Goal: Task Accomplishment & Management: Use online tool/utility

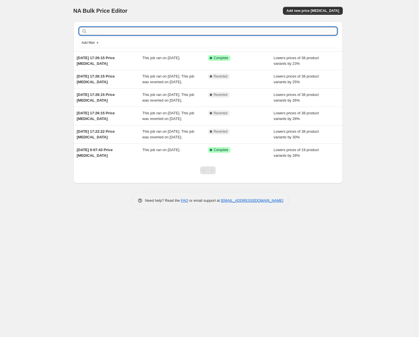
click at [120, 31] on input "text" at bounding box center [212, 31] width 249 height 8
click at [123, 32] on input "text" at bounding box center [212, 31] width 249 height 8
click at [309, 11] on span "Add new price [MEDICAL_DATA]" at bounding box center [312, 10] width 53 height 5
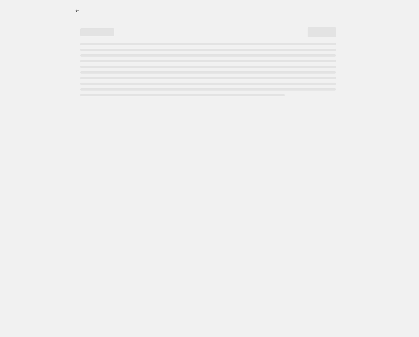
select select "percentage"
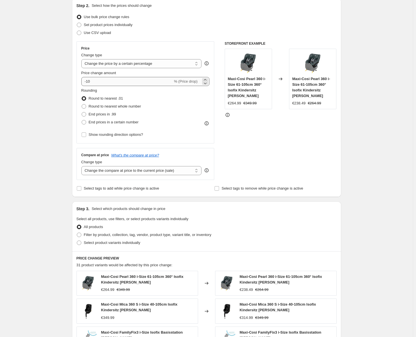
scroll to position [57, 0]
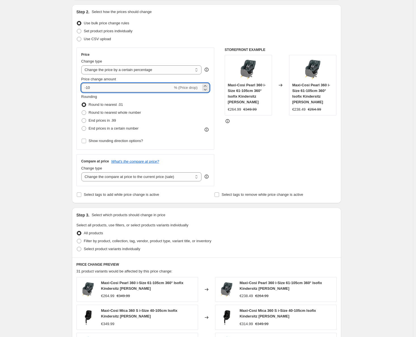
drag, startPoint x: 88, startPoint y: 88, endPoint x: 93, endPoint y: 88, distance: 5.1
click at [93, 88] on input "-10" at bounding box center [127, 87] width 92 height 9
type input "-23"
click at [45, 132] on div "Create new price [MEDICAL_DATA]. This page is ready Create new price [MEDICAL_D…" at bounding box center [206, 230] width 413 height 575
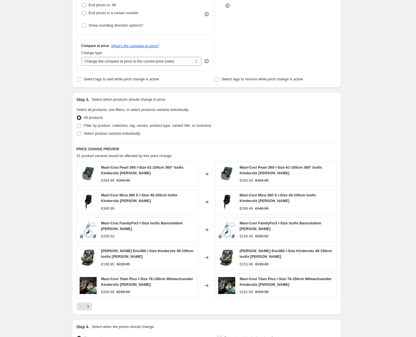
scroll to position [237, 0]
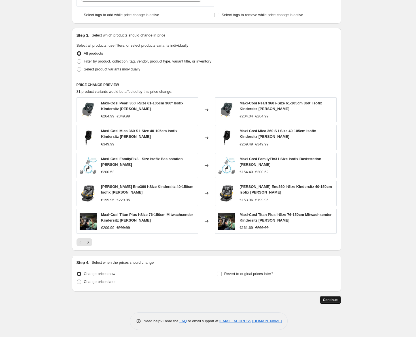
click at [328, 296] on button "Continue" at bounding box center [331, 300] width 22 height 8
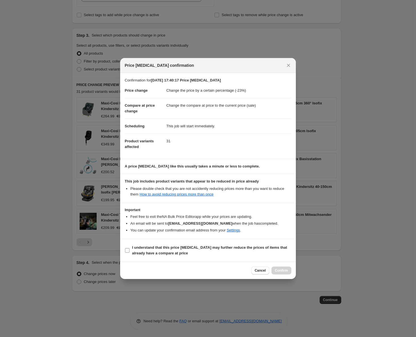
click at [126, 253] on input "I understand that this price [MEDICAL_DATA] may further reduce the prices of it…" at bounding box center [127, 250] width 5 height 5
checkbox input "true"
click at [277, 273] on button "Confirm" at bounding box center [281, 271] width 20 height 8
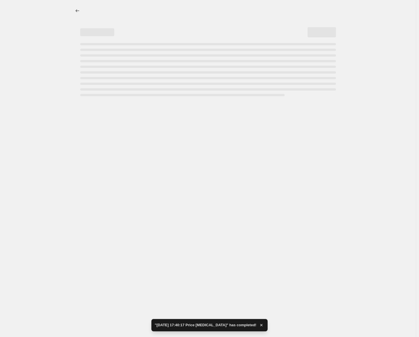
select select "percentage"
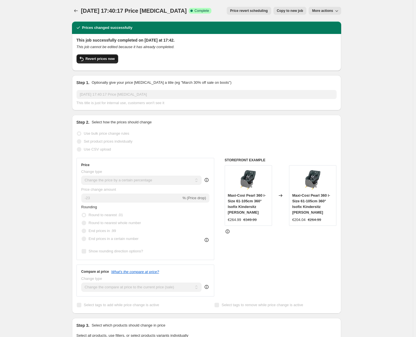
click at [95, 59] on span "Revert prices now" at bounding box center [100, 59] width 29 height 5
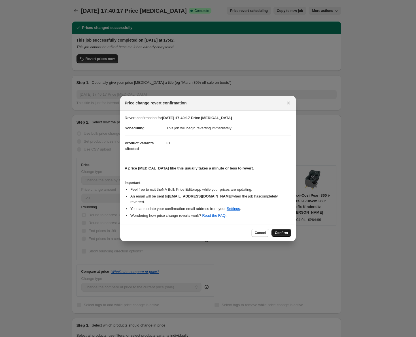
click at [280, 232] on span "Confirm" at bounding box center [281, 233] width 13 height 5
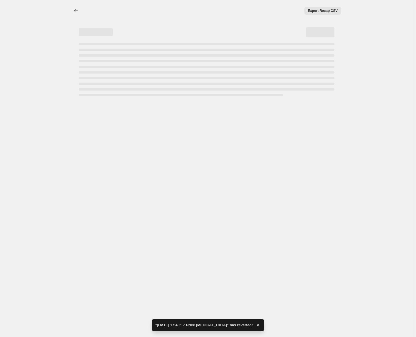
select select "percentage"
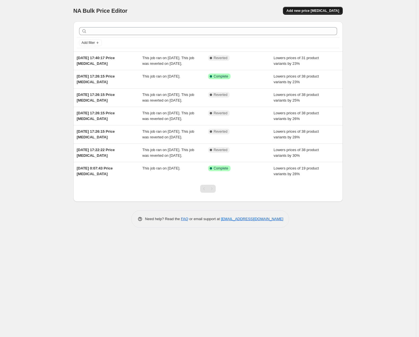
click at [313, 12] on span "Add new price [MEDICAL_DATA]" at bounding box center [312, 10] width 53 height 5
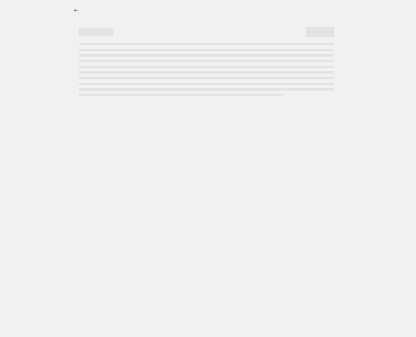
select select "percentage"
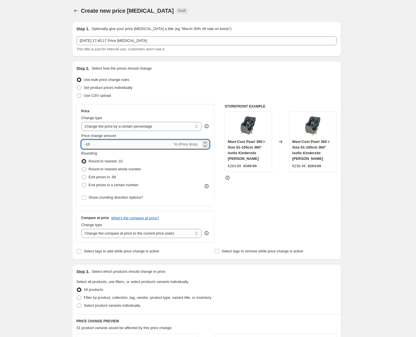
drag, startPoint x: 93, startPoint y: 145, endPoint x: 88, endPoint y: 145, distance: 4.8
click at [88, 145] on input "-10" at bounding box center [127, 144] width 92 height 9
type input "-25"
click at [50, 136] on div "Create new price [MEDICAL_DATA]. This page is ready Create new price [MEDICAL_D…" at bounding box center [206, 287] width 413 height 575
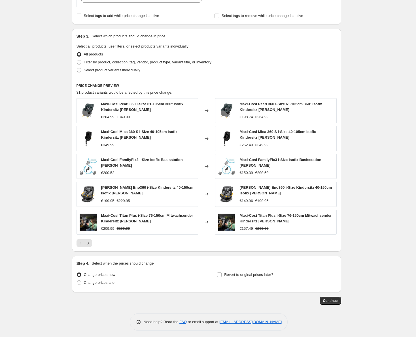
scroll to position [237, 0]
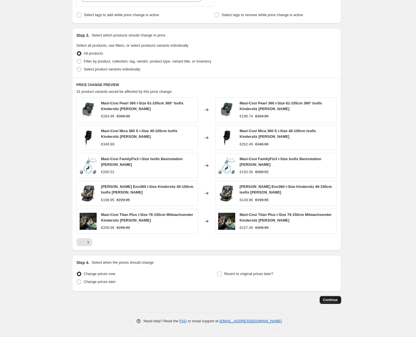
click at [334, 299] on span "Continue" at bounding box center [330, 300] width 15 height 5
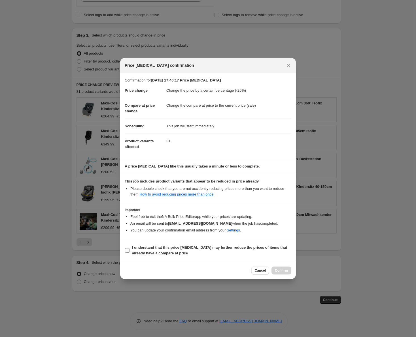
click at [128, 252] on input "I understand that this price [MEDICAL_DATA] may further reduce the prices of it…" at bounding box center [127, 250] width 5 height 5
checkbox input "true"
click at [281, 272] on span "Confirm" at bounding box center [281, 271] width 13 height 5
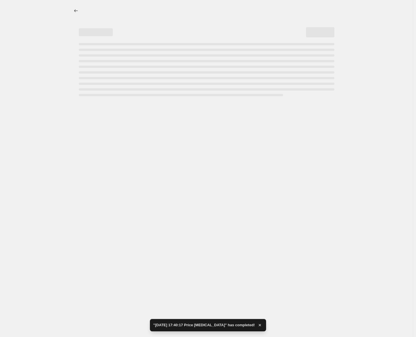
select select "percentage"
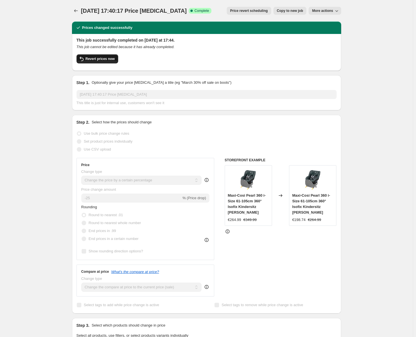
click at [107, 58] on span "Revert prices now" at bounding box center [100, 59] width 29 height 5
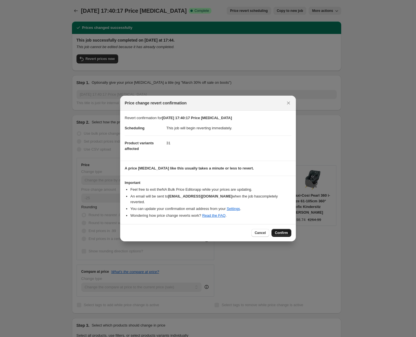
click at [277, 232] on span "Confirm" at bounding box center [281, 233] width 13 height 5
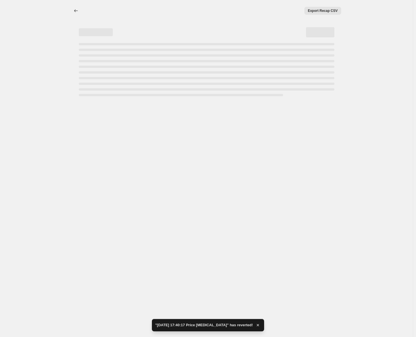
select select "percentage"
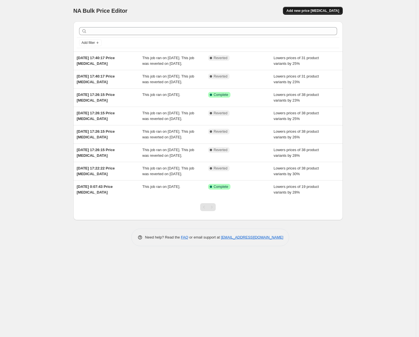
click at [316, 11] on span "Add new price [MEDICAL_DATA]" at bounding box center [312, 10] width 53 height 5
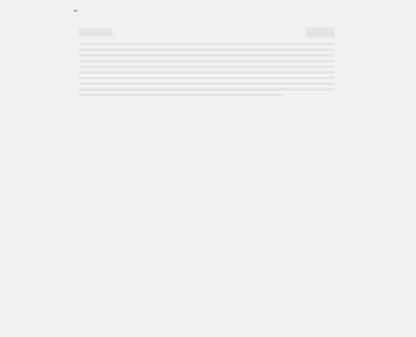
select select "percentage"
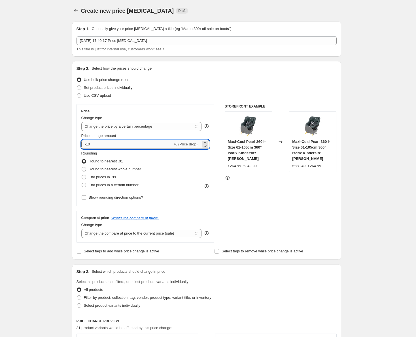
drag, startPoint x: 88, startPoint y: 145, endPoint x: 92, endPoint y: 145, distance: 4.2
click at [92, 145] on input "-10" at bounding box center [127, 144] width 92 height 9
type input "-26"
click at [39, 162] on div "Create new price [MEDICAL_DATA]. This page is ready Create new price [MEDICAL_D…" at bounding box center [206, 287] width 413 height 575
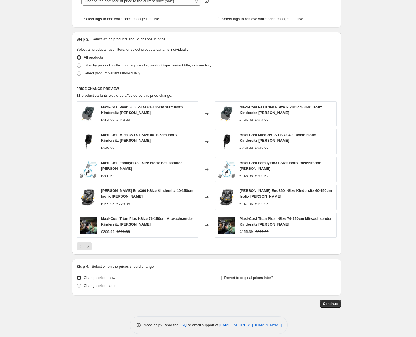
scroll to position [237, 0]
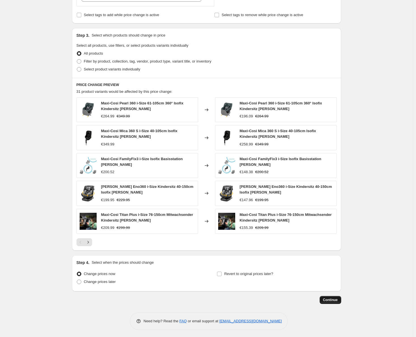
click at [329, 301] on button "Continue" at bounding box center [331, 300] width 22 height 8
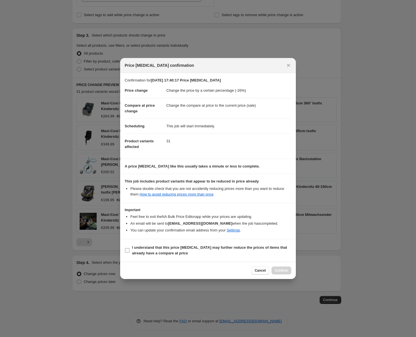
click at [130, 254] on label "I understand that this price [MEDICAL_DATA] may further reduce the prices of it…" at bounding box center [208, 251] width 167 height 14
click at [129, 253] on input "I understand that this price [MEDICAL_DATA] may further reduce the prices of it…" at bounding box center [127, 250] width 5 height 5
checkbox input "true"
click at [277, 273] on span "Confirm" at bounding box center [281, 271] width 13 height 5
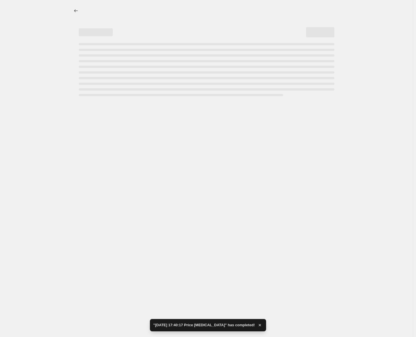
select select "percentage"
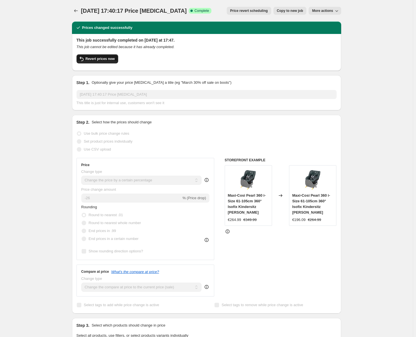
click at [99, 58] on span "Revert prices now" at bounding box center [100, 59] width 29 height 5
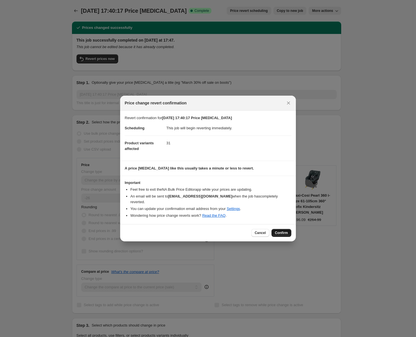
click at [285, 231] on span "Confirm" at bounding box center [281, 233] width 13 height 5
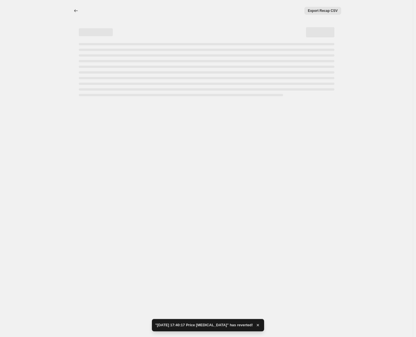
select select "percentage"
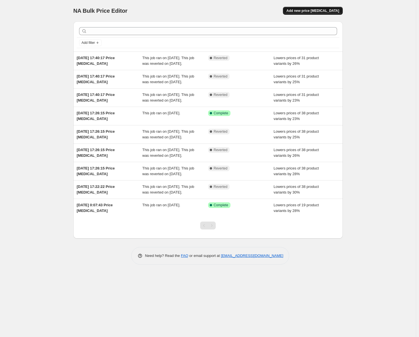
click at [312, 11] on span "Add new price [MEDICAL_DATA]" at bounding box center [312, 10] width 53 height 5
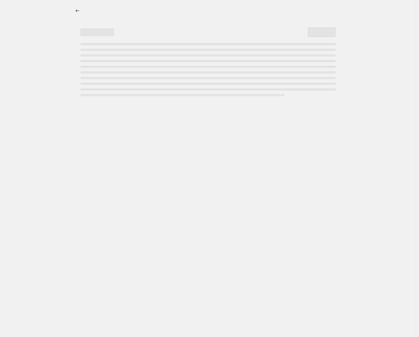
select select "percentage"
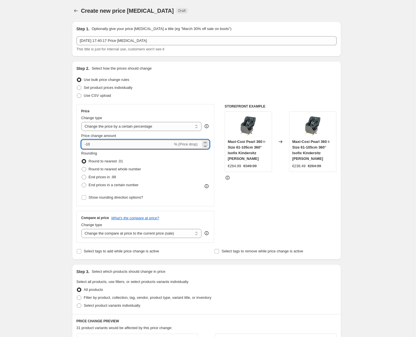
drag, startPoint x: 88, startPoint y: 144, endPoint x: 100, endPoint y: 145, distance: 11.6
click at [100, 145] on input "-10" at bounding box center [127, 144] width 92 height 9
type input "-28"
click at [30, 182] on div "Create new price [MEDICAL_DATA]. This page is ready Create new price [MEDICAL_D…" at bounding box center [206, 287] width 413 height 575
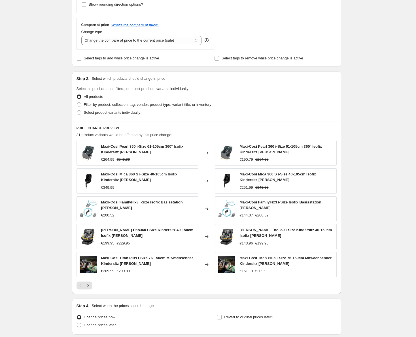
scroll to position [237, 0]
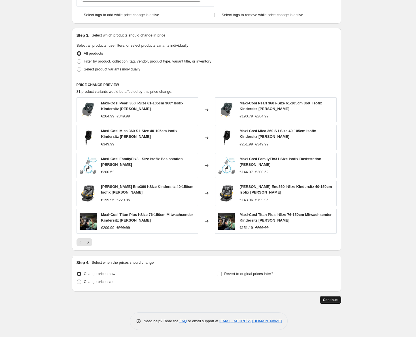
click at [331, 301] on button "Continue" at bounding box center [331, 300] width 22 height 8
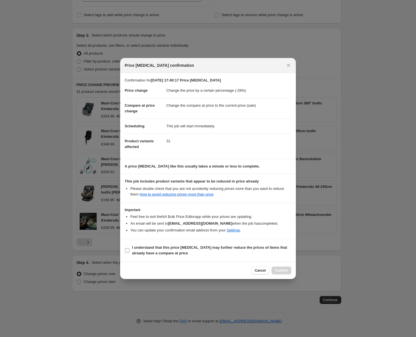
click at [149, 253] on b "I understand that this price [MEDICAL_DATA] may further reduce the prices of it…" at bounding box center [209, 251] width 155 height 10
click at [129, 253] on input "I understand that this price [MEDICAL_DATA] may further reduce the prices of it…" at bounding box center [127, 250] width 5 height 5
checkbox input "true"
click at [281, 270] on span "Confirm" at bounding box center [281, 271] width 13 height 5
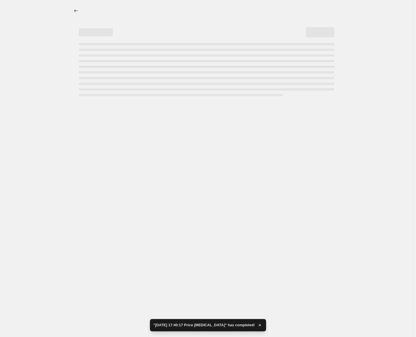
select select "percentage"
